Goal: Information Seeking & Learning: Learn about a topic

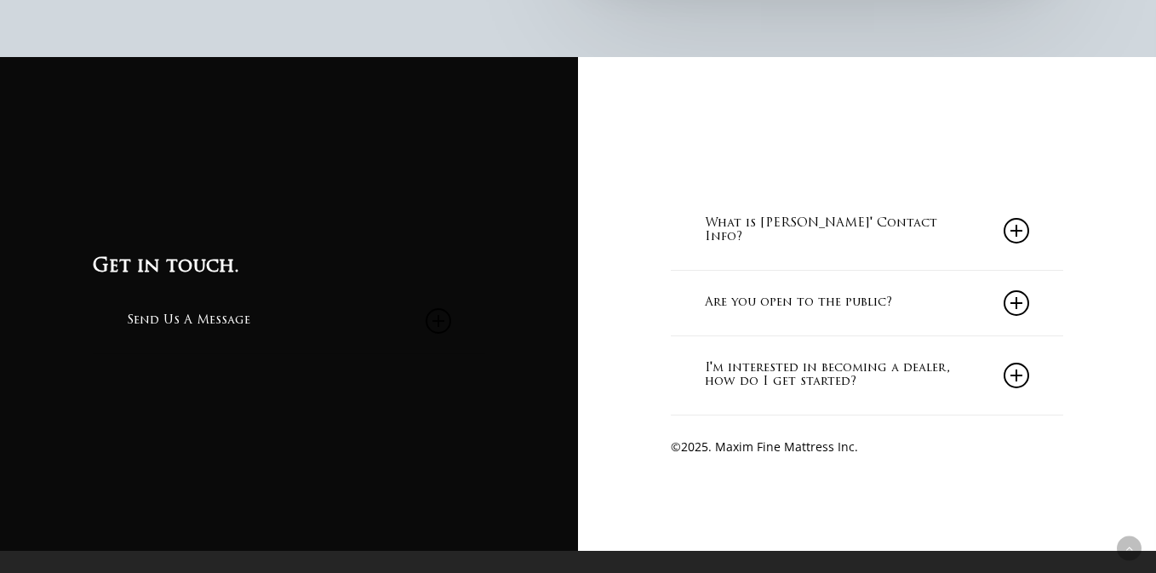
scroll to position [1505, 0]
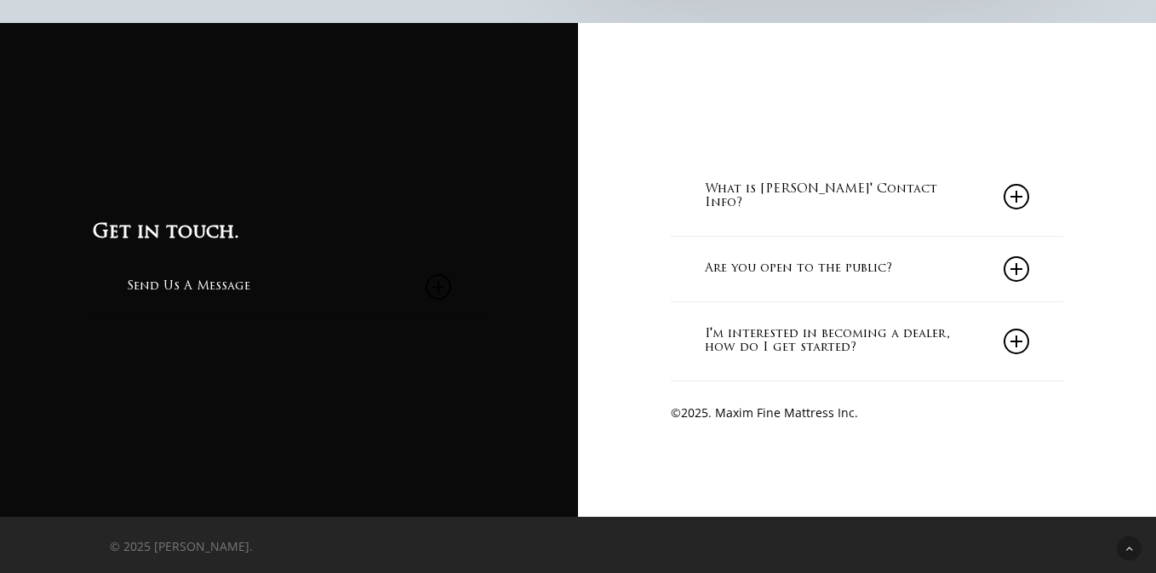
click at [788, 260] on link "Are you open to the public?" at bounding box center [867, 269] width 325 height 65
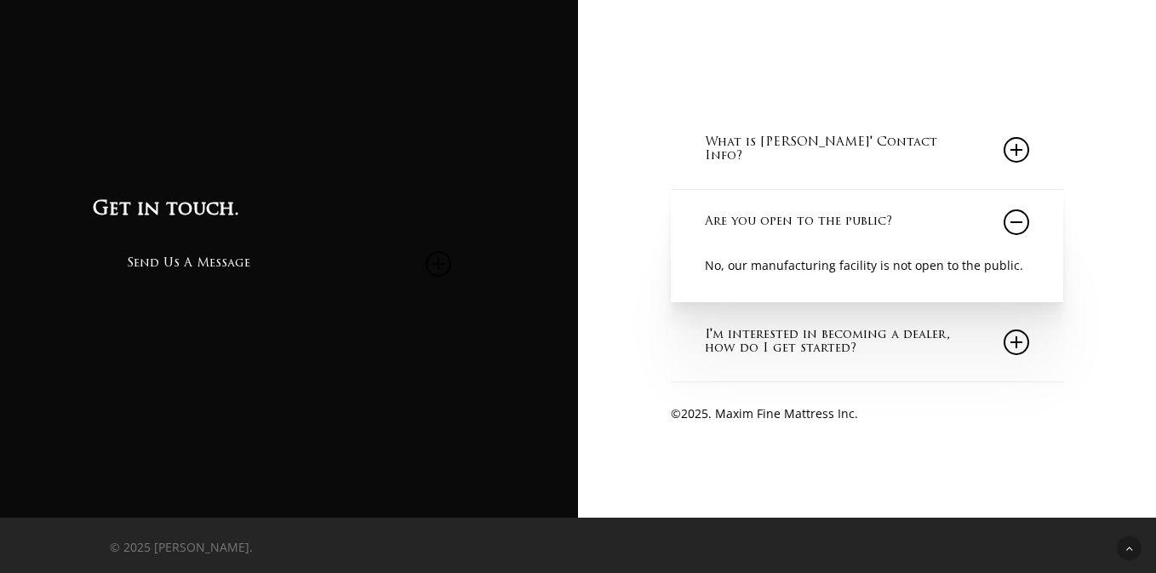
scroll to position [1552, 0]
click at [808, 146] on link "What is Maxim Mattress' Contact Info?" at bounding box center [867, 149] width 325 height 78
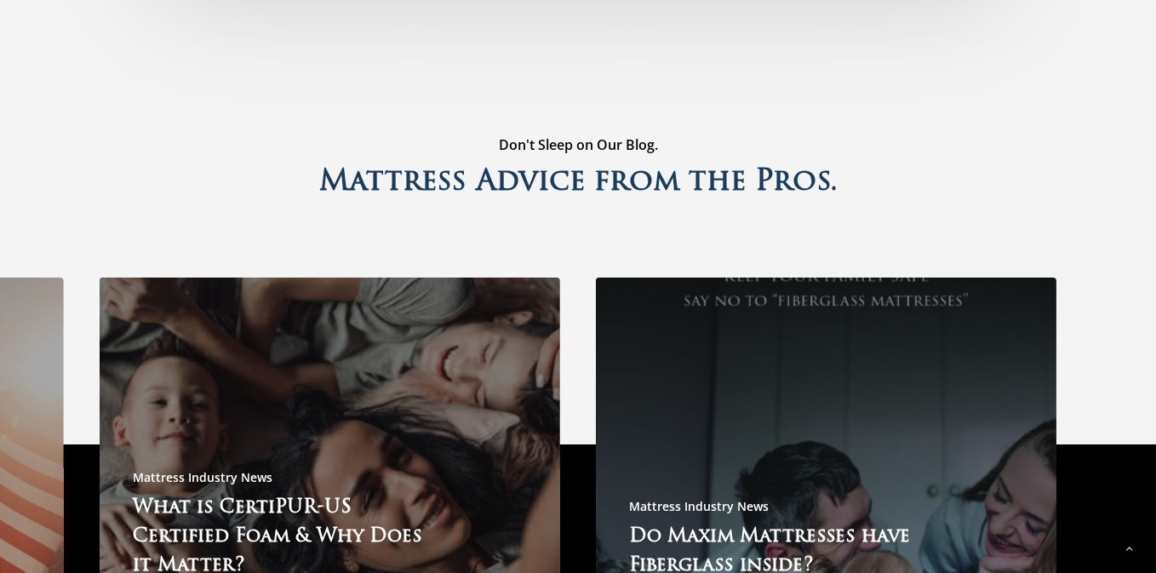
scroll to position [4021, 0]
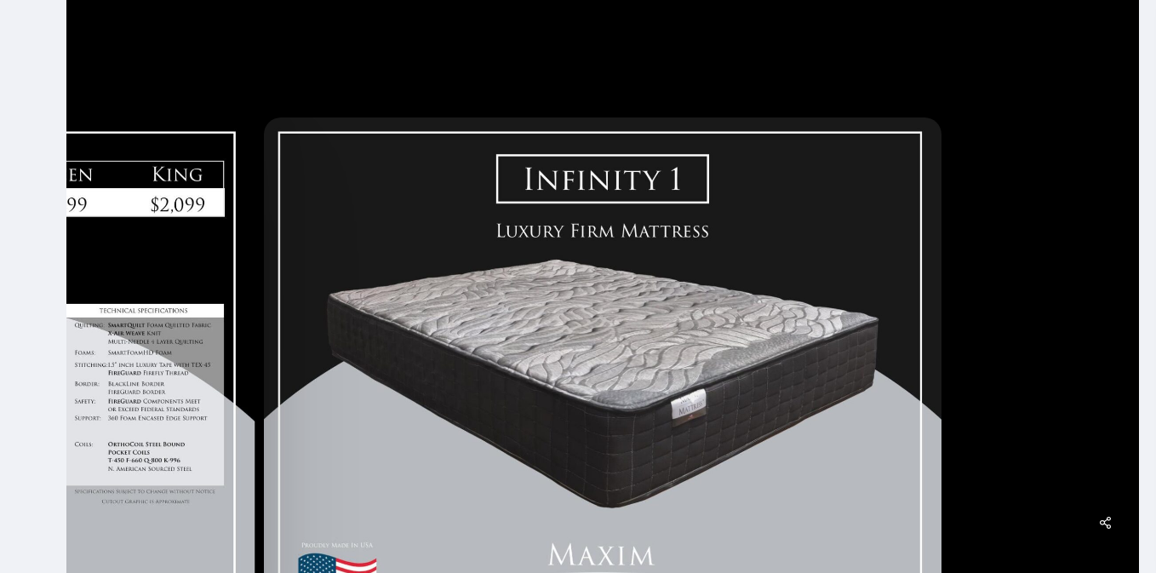
scroll to position [306, 0]
